Goal: Information Seeking & Learning: Learn about a topic

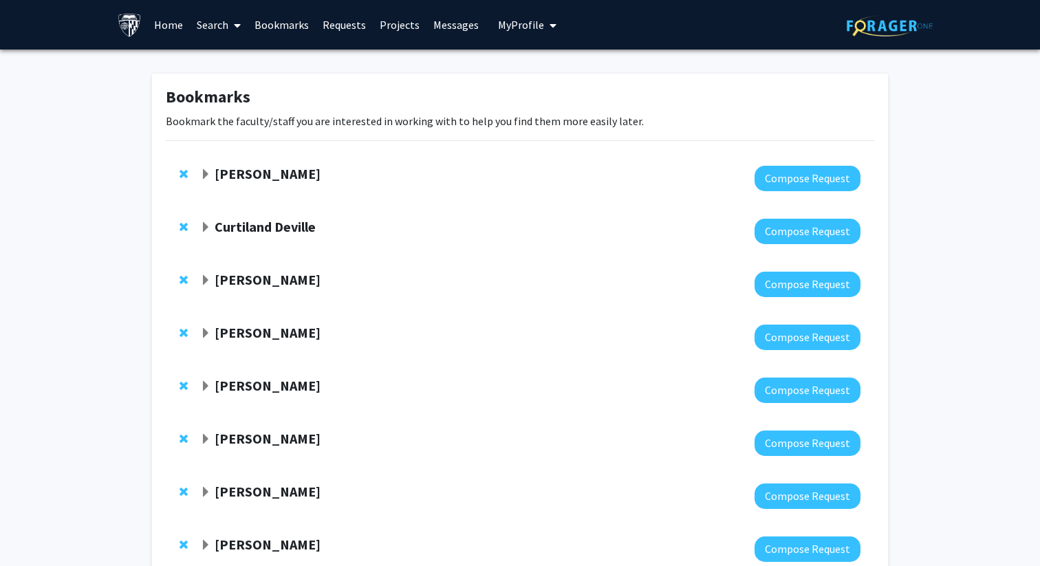
click at [172, 23] on link "Home" at bounding box center [168, 25] width 43 height 48
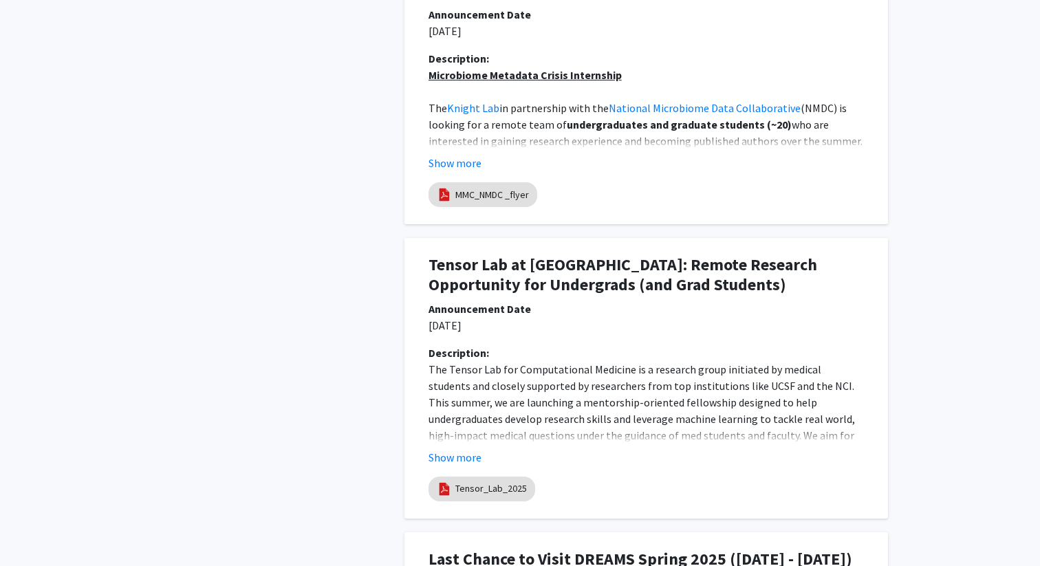
scroll to position [1116, 0]
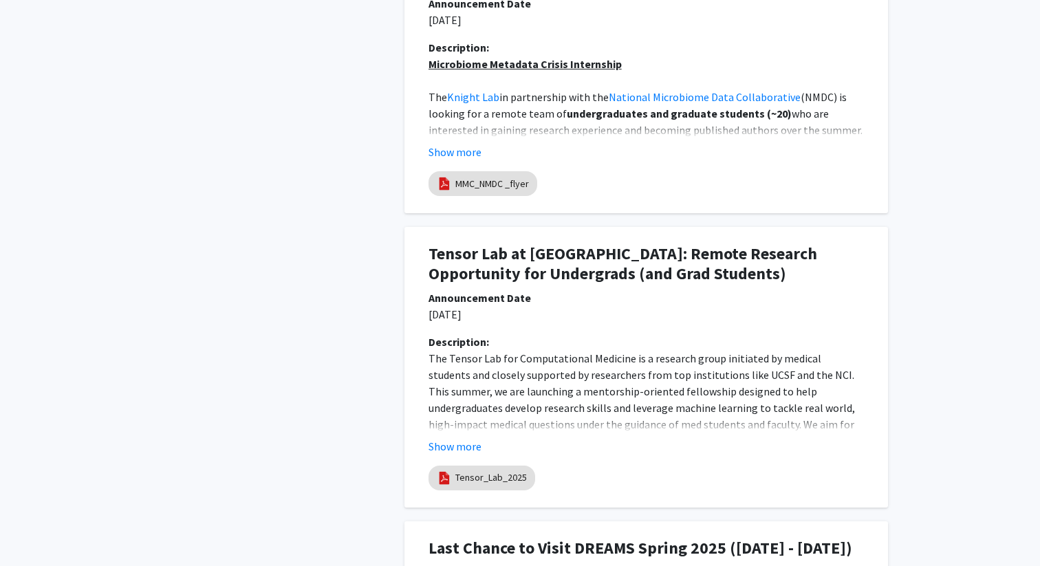
click at [462, 456] on div "Description: The Tensor Lab for Computational Medicine is a research group init…" at bounding box center [646, 400] width 456 height 132
click at [462, 443] on button "Show more" at bounding box center [454, 446] width 53 height 17
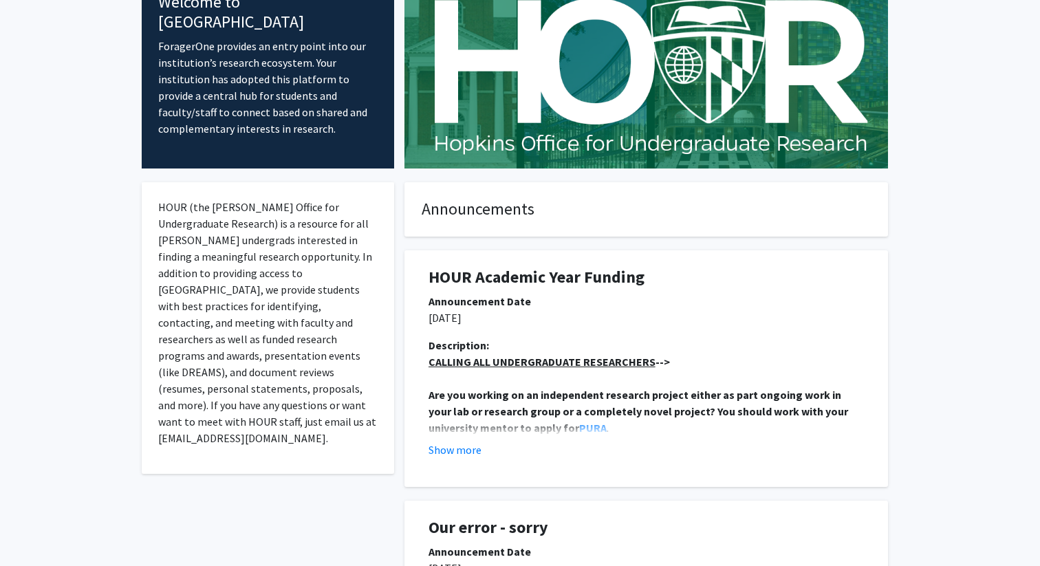
scroll to position [0, 0]
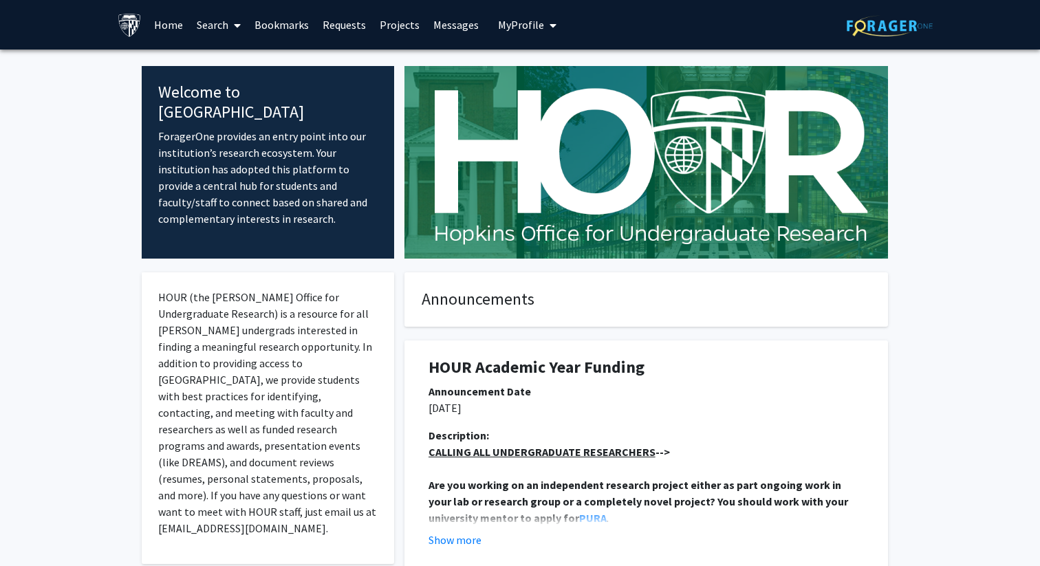
click at [226, 25] on link "Search" at bounding box center [219, 25] width 58 height 48
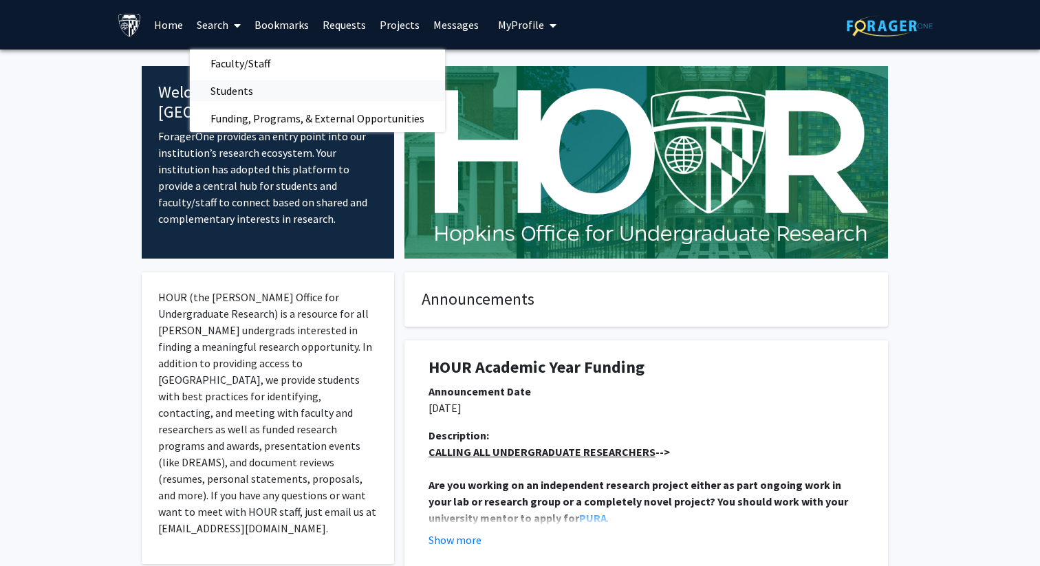
click at [221, 89] on span "Students" at bounding box center [232, 91] width 84 height 28
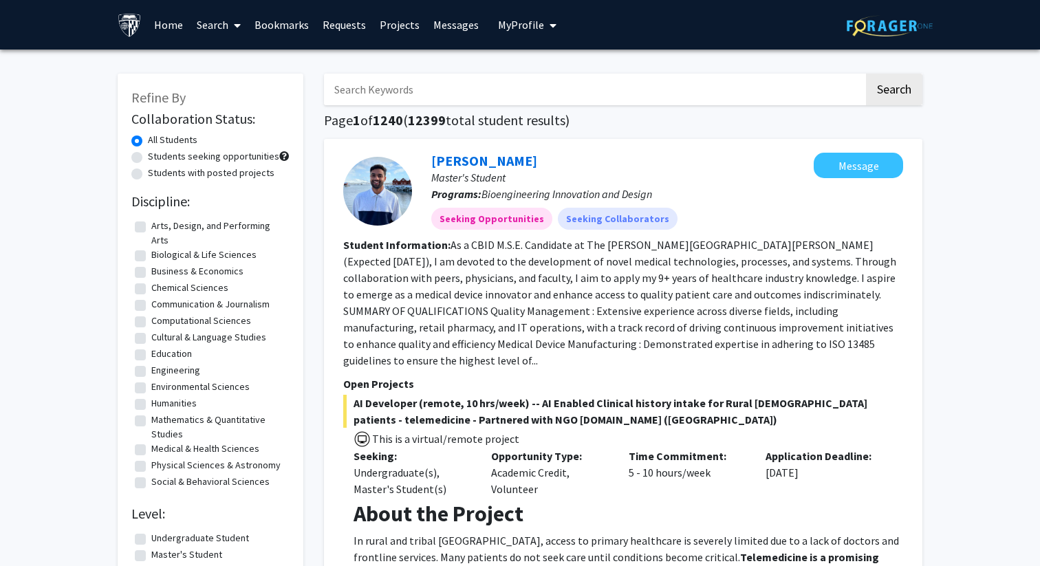
click at [197, 26] on link "Search" at bounding box center [219, 25] width 58 height 48
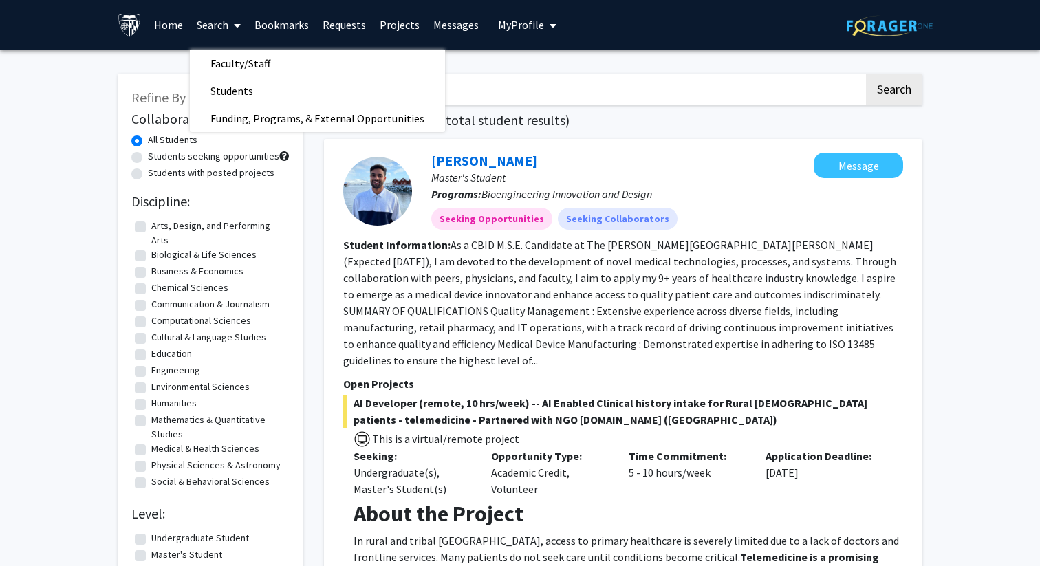
click at [171, 24] on link "Home" at bounding box center [168, 25] width 43 height 48
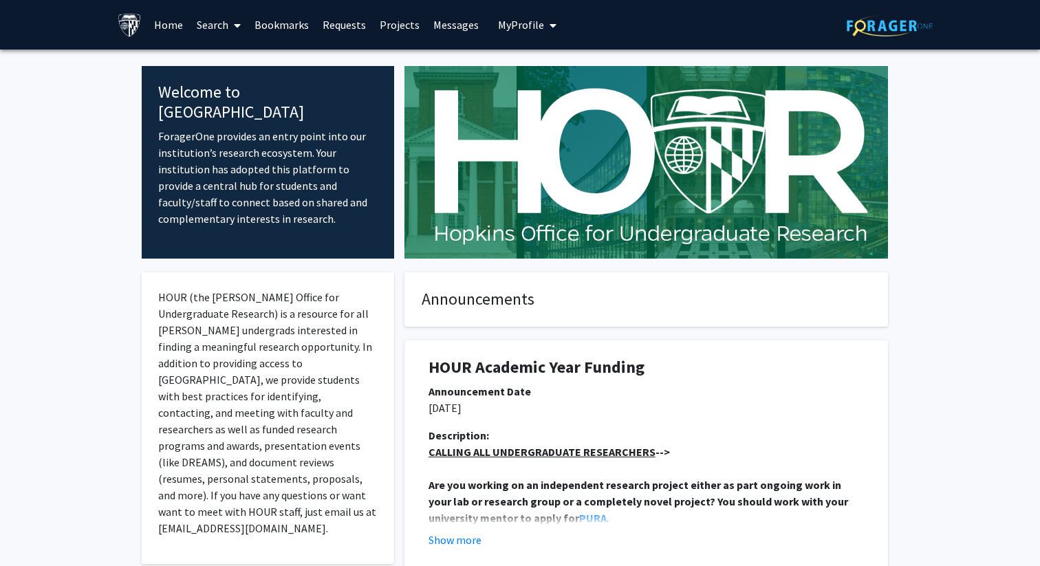
click at [291, 29] on link "Bookmarks" at bounding box center [282, 25] width 68 height 48
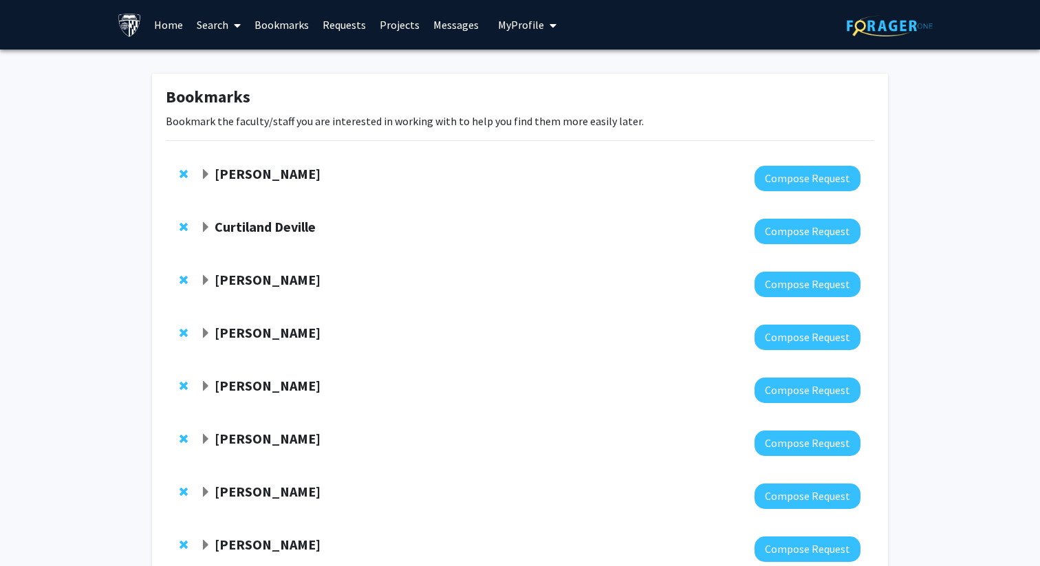
click at [338, 26] on link "Requests" at bounding box center [344, 25] width 57 height 48
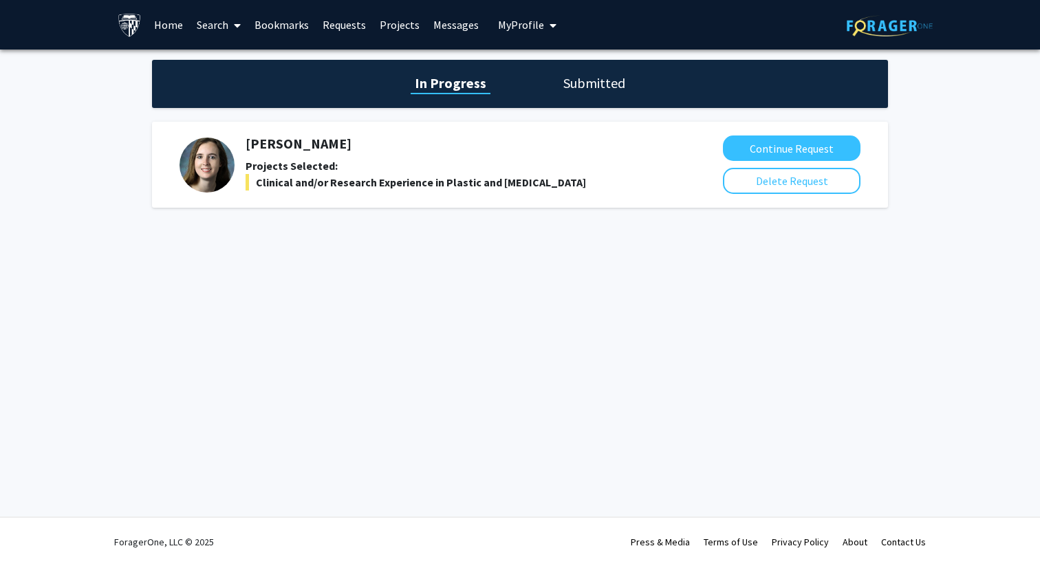
click at [427, 41] on link "Messages" at bounding box center [455, 25] width 59 height 48
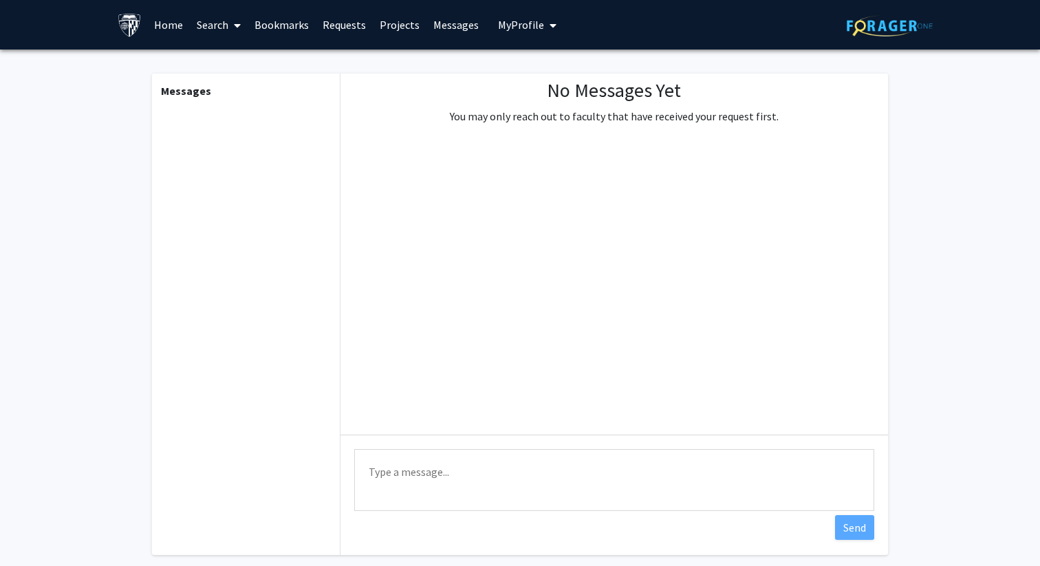
click at [208, 22] on link "Search" at bounding box center [219, 25] width 58 height 48
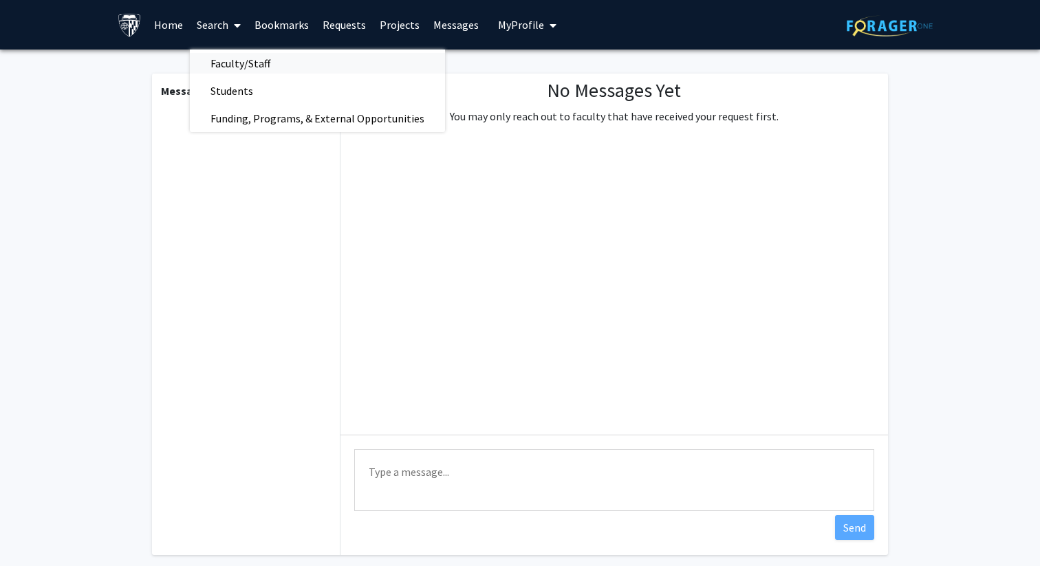
click at [231, 69] on span "Faculty/Staff" at bounding box center [240, 64] width 101 height 28
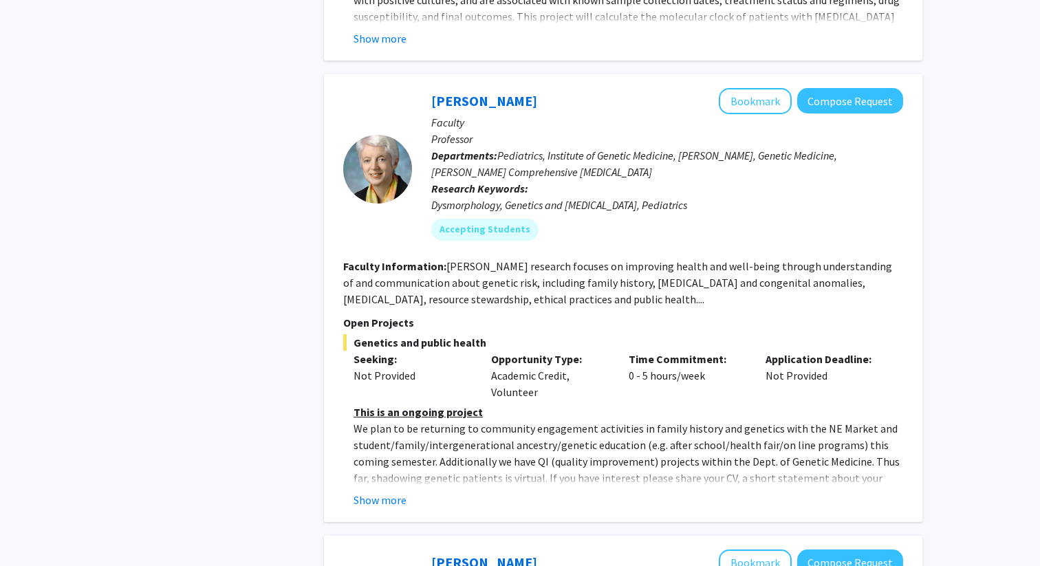
scroll to position [1618, 0]
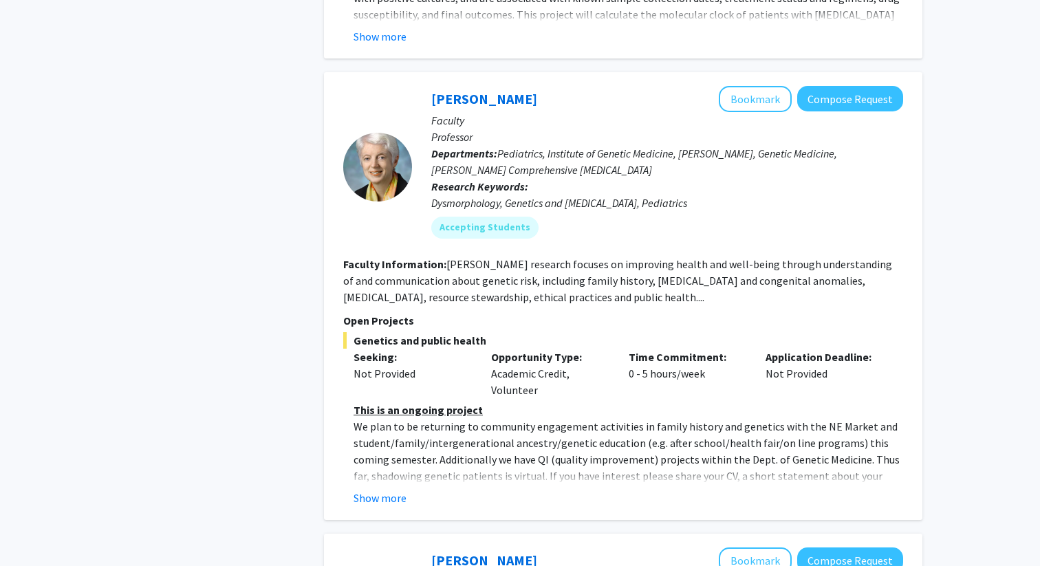
click at [396, 434] on fg-read-more "This is an ongoing project We plan to be returning to community engagement acti…" at bounding box center [623, 454] width 560 height 105
click at [396, 490] on button "Show more" at bounding box center [380, 498] width 53 height 17
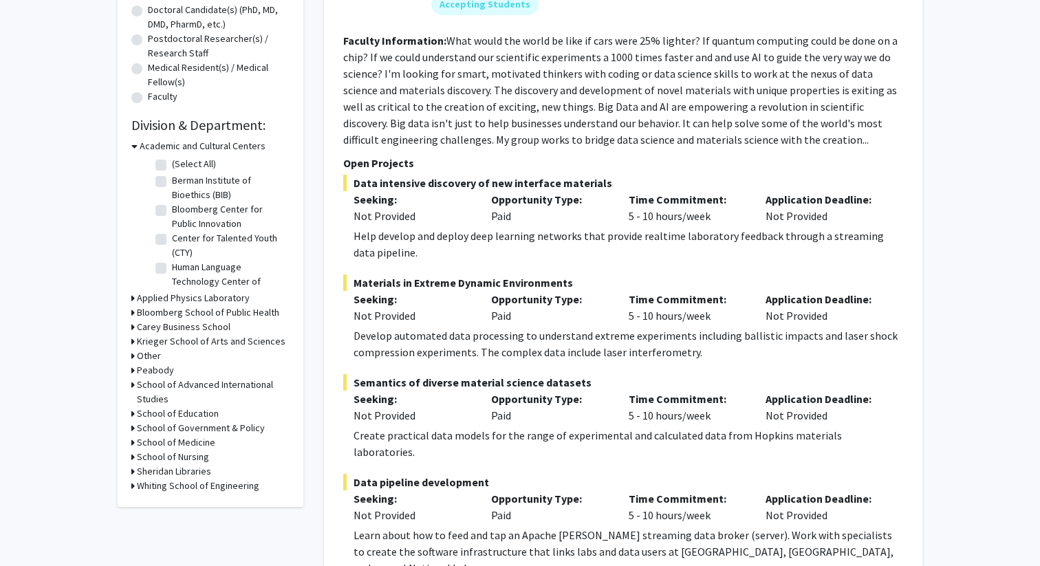
scroll to position [316, 0]
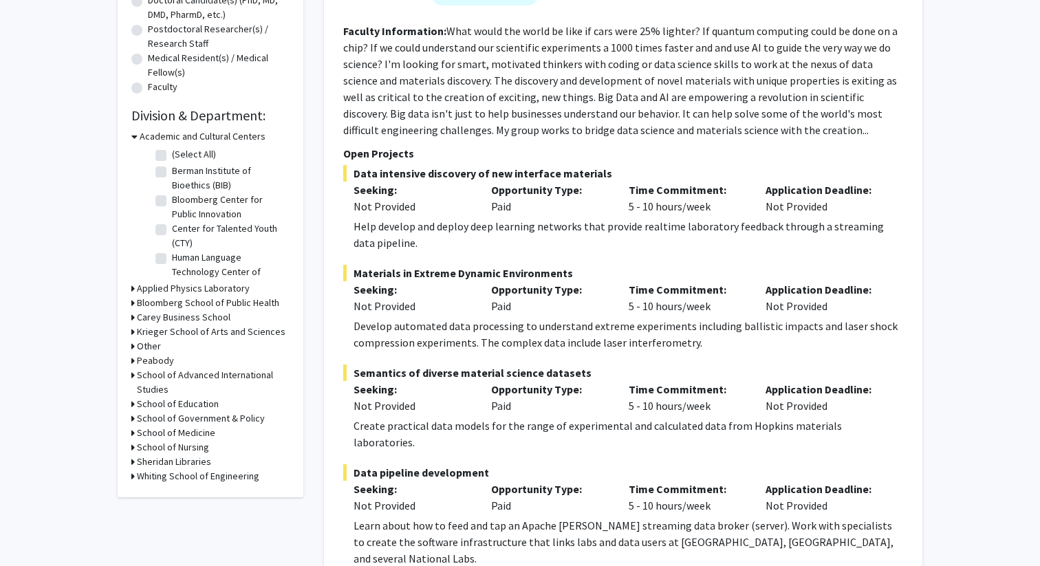
click at [180, 474] on h3 "Whiting School of Engineering" at bounding box center [198, 476] width 122 height 14
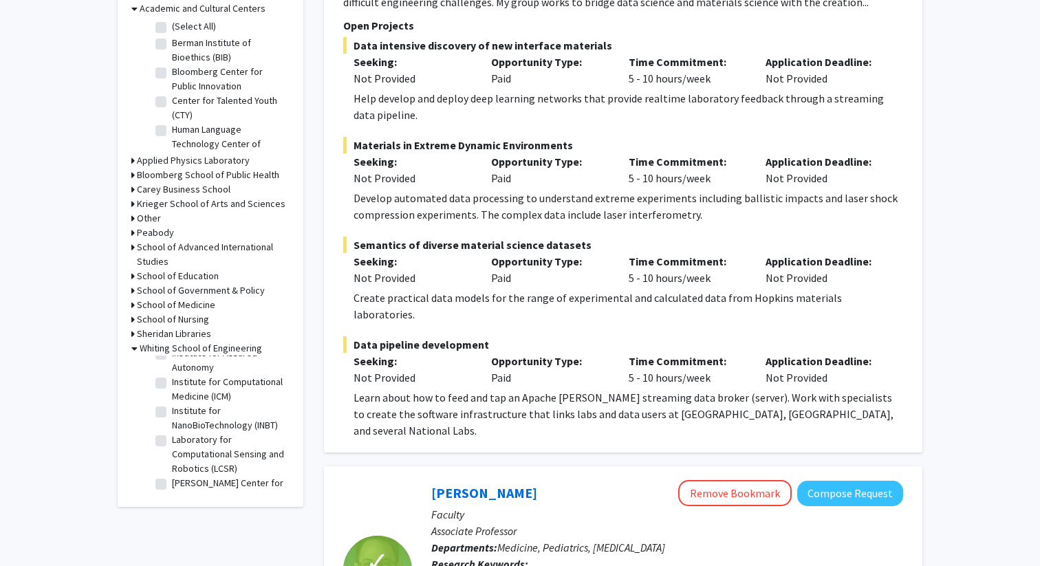
scroll to position [467, 0]
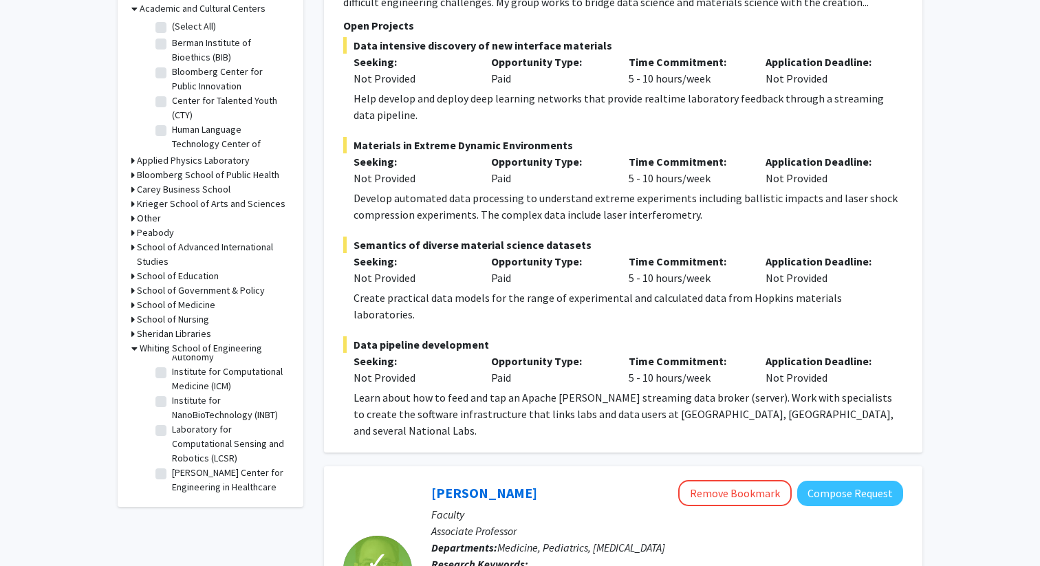
click at [172, 375] on label "Institute for Computational Medicine (ICM)" at bounding box center [229, 379] width 114 height 29
click at [172, 373] on input "Institute for Computational Medicine (ICM)" at bounding box center [176, 369] width 9 height 9
checkbox input "true"
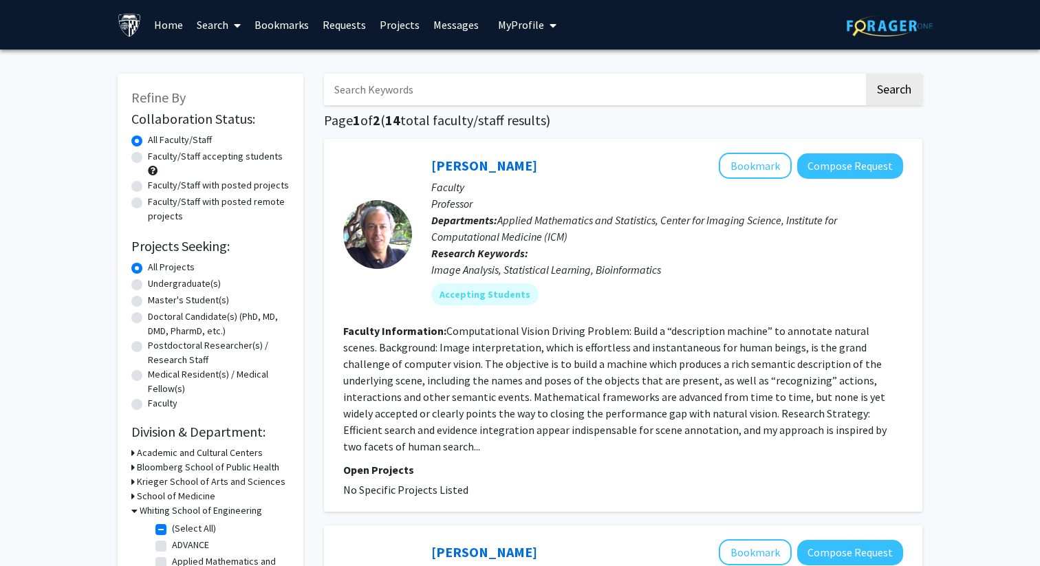
click at [148, 160] on label "Faculty/Staff accepting students" at bounding box center [215, 156] width 135 height 14
click at [148, 158] on input "Faculty/Staff accepting students" at bounding box center [152, 153] width 9 height 9
radio input "true"
